Goal: Check status: Check status

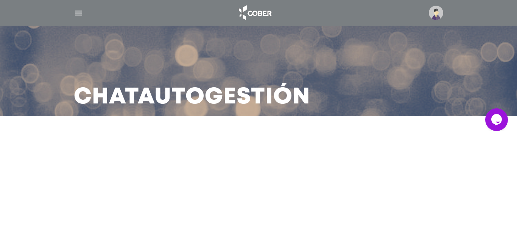
click at [77, 13] on img "button" at bounding box center [78, 12] width 9 height 9
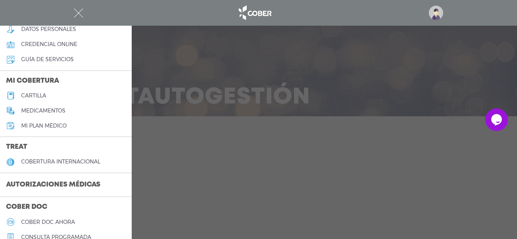
scroll to position [113, 0]
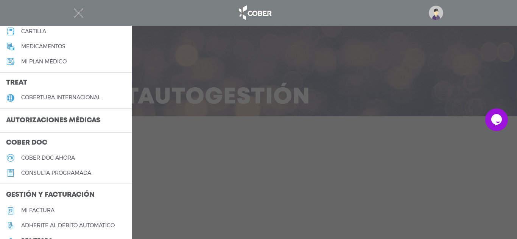
click at [67, 120] on h3 "Autorizaciones médicas" at bounding box center [53, 121] width 106 height 14
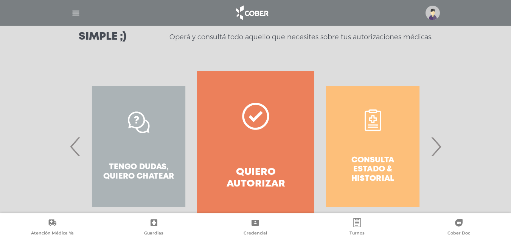
click at [436, 149] on span "›" at bounding box center [436, 146] width 15 height 41
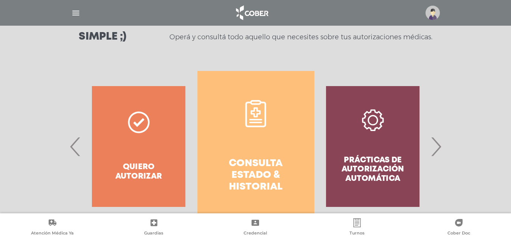
click at [264, 152] on link "Consulta estado & historial" at bounding box center [255, 146] width 117 height 151
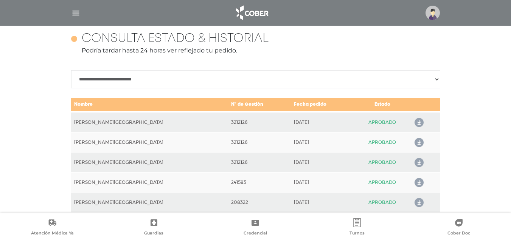
scroll to position [369, 0]
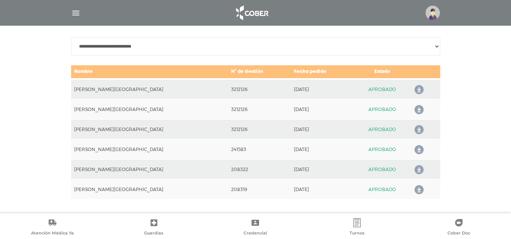
drag, startPoint x: 264, startPoint y: 148, endPoint x: 309, endPoint y: 223, distance: 87.4
click at [256, 33] on div "**********" at bounding box center [255, 99] width 369 height 201
